Goal: Use online tool/utility: Utilize a website feature to perform a specific function

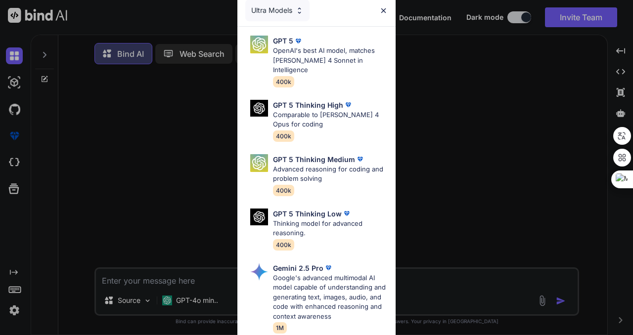
click at [290, 11] on div "Ultra Models" at bounding box center [277, 11] width 64 height 22
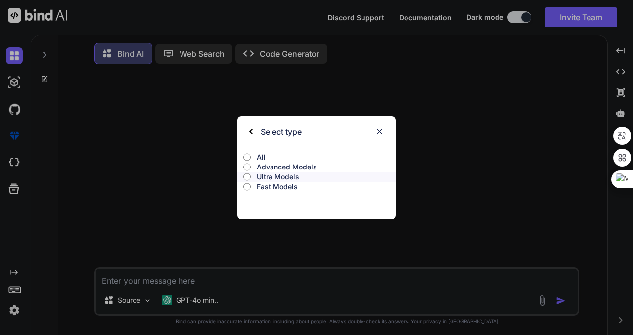
click at [381, 131] on img at bounding box center [379, 132] width 8 height 8
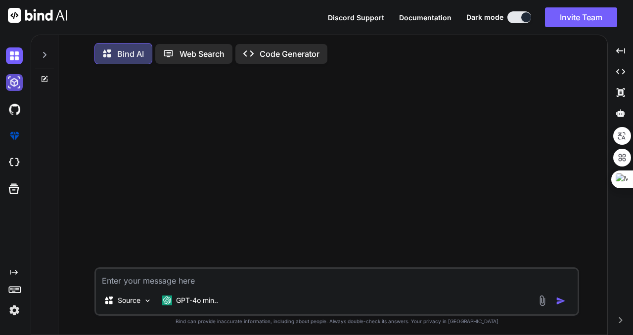
click at [6, 81] on img at bounding box center [14, 82] width 17 height 17
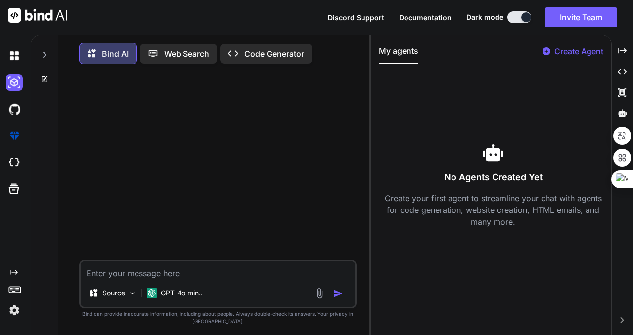
click at [168, 55] on p "Web Search" at bounding box center [186, 54] width 45 height 12
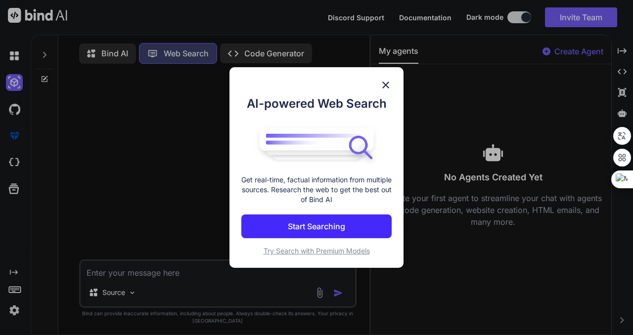
click at [193, 51] on div "AI-powered Web Search Get real-time, factual information from multiple sources.…" at bounding box center [316, 167] width 633 height 335
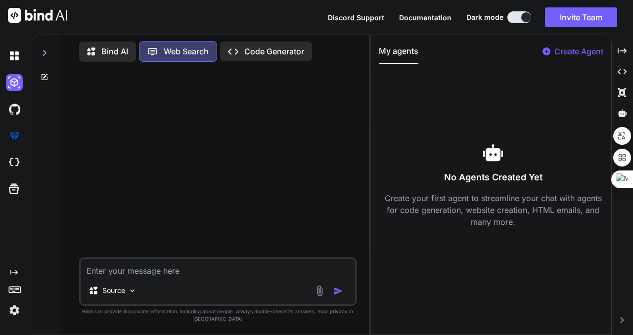
click at [193, 51] on p "Web Search" at bounding box center [186, 52] width 45 height 12
click at [96, 47] on icon at bounding box center [92, 52] width 10 height 10
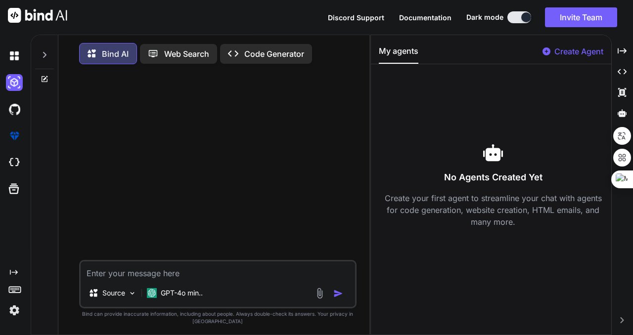
click at [183, 51] on p "Web Search" at bounding box center [186, 54] width 45 height 12
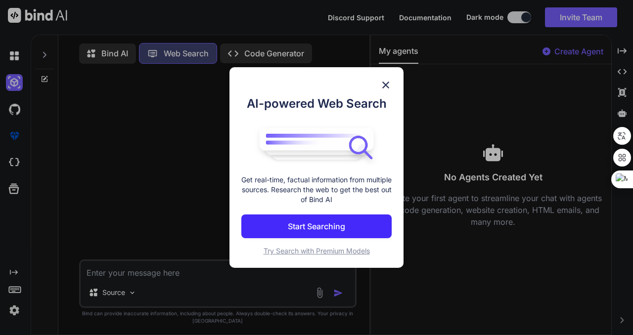
scroll to position [4, 0]
click at [386, 86] on img at bounding box center [386, 85] width 12 height 12
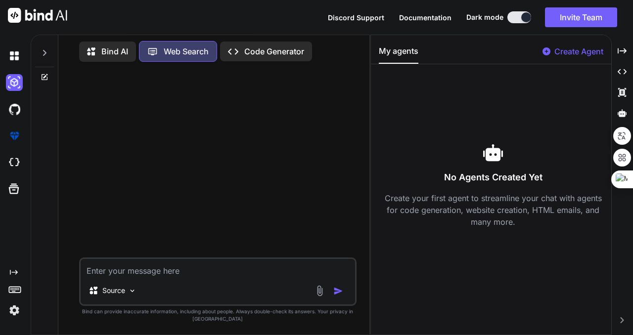
click at [264, 53] on p "Code Generator" at bounding box center [274, 52] width 60 height 12
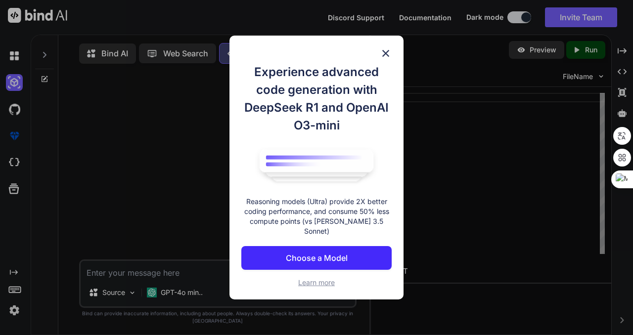
click at [386, 55] on img at bounding box center [386, 53] width 12 height 12
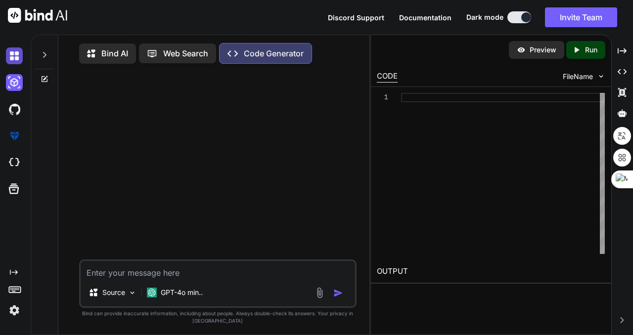
click at [10, 60] on img at bounding box center [14, 55] width 17 height 17
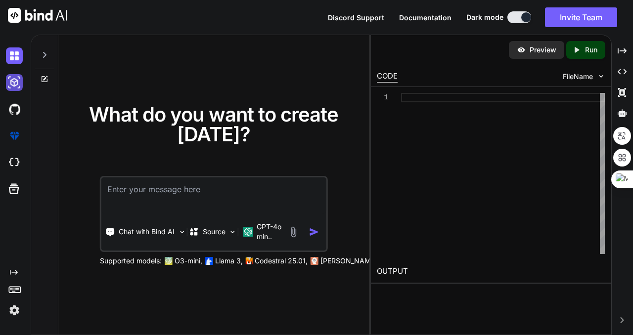
click at [18, 82] on img at bounding box center [14, 82] width 17 height 17
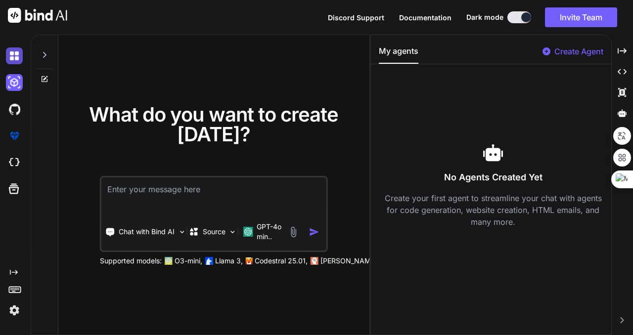
click at [13, 53] on img at bounding box center [14, 55] width 17 height 17
click at [11, 309] on img at bounding box center [14, 310] width 17 height 17
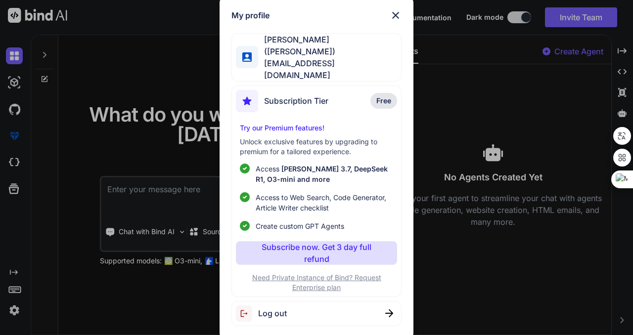
click at [392, 20] on img at bounding box center [396, 15] width 12 height 12
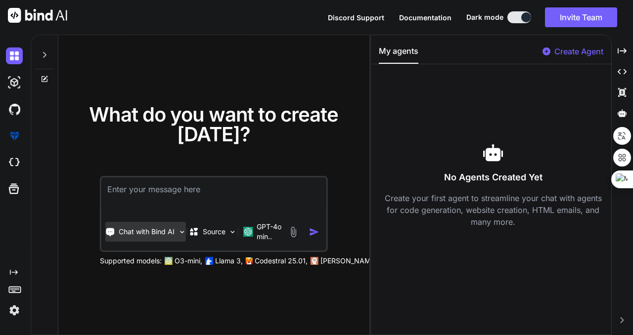
click at [168, 233] on p "Chat with Bind AI" at bounding box center [147, 232] width 56 height 10
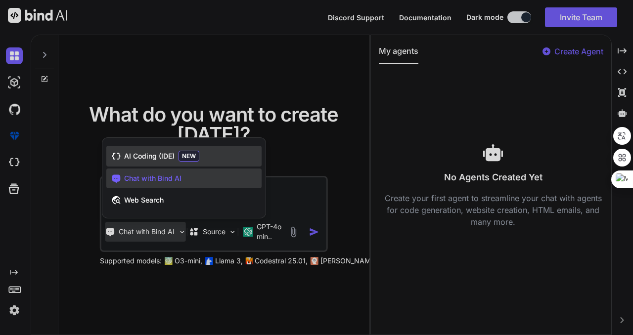
click at [161, 157] on span "AI Coding (IDE)" at bounding box center [149, 156] width 50 height 10
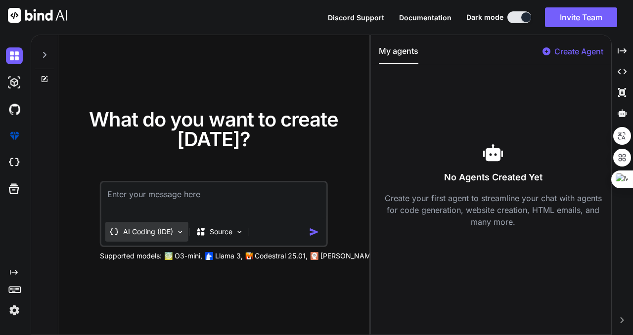
click at [164, 234] on p "AI Coding (IDE)" at bounding box center [148, 232] width 50 height 10
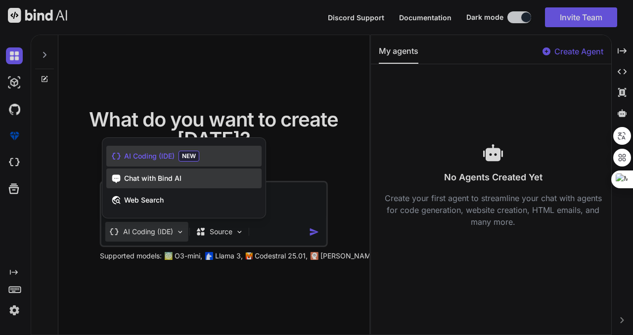
click at [161, 180] on span "Chat with Bind AI" at bounding box center [152, 179] width 57 height 10
type textarea "x"
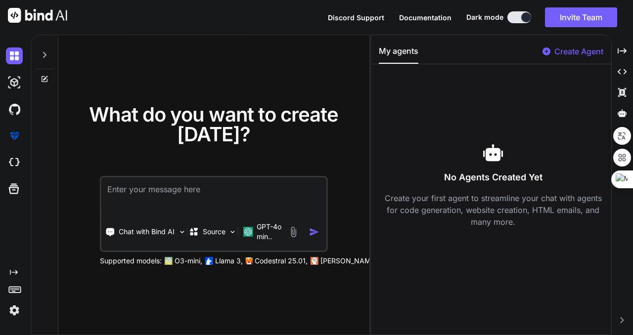
click at [31, 13] on img at bounding box center [37, 15] width 59 height 15
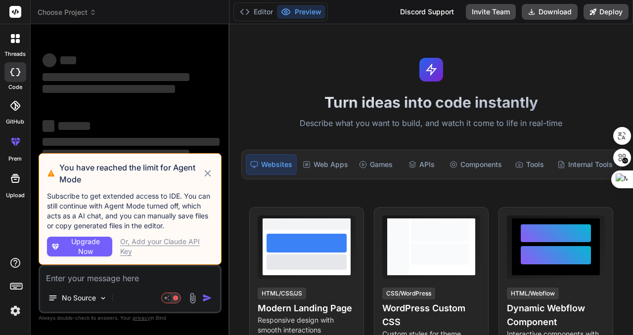
click at [207, 171] on icon at bounding box center [207, 174] width 11 height 12
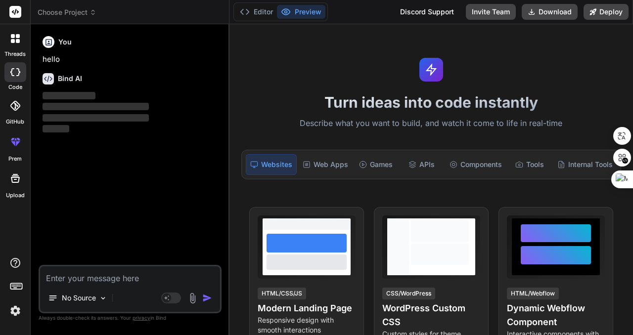
click at [56, 11] on span "Choose Project" at bounding box center [67, 12] width 59 height 10
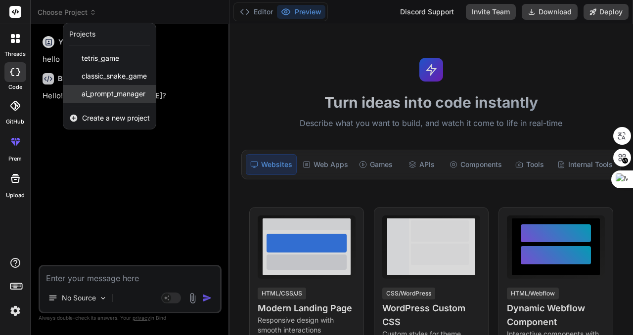
click at [106, 92] on span "ai_prompt_manager" at bounding box center [114, 94] width 64 height 10
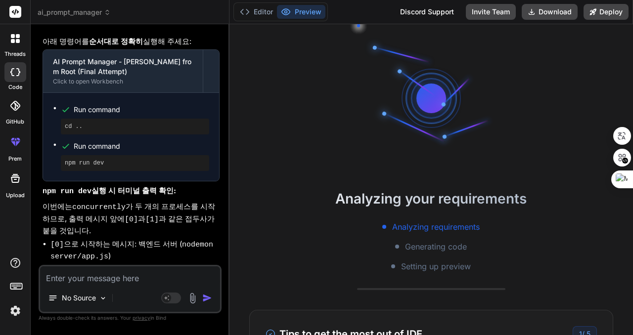
scroll to position [5223, 0]
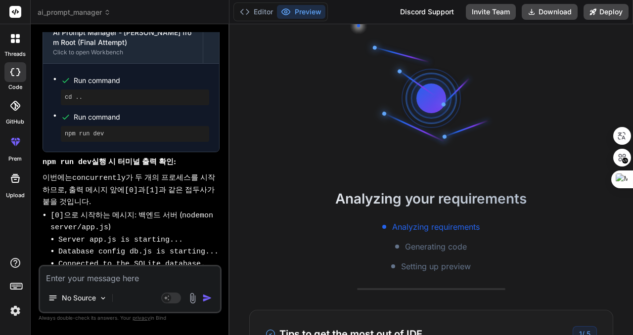
type textarea "x"
